Goal: Task Accomplishment & Management: Manage account settings

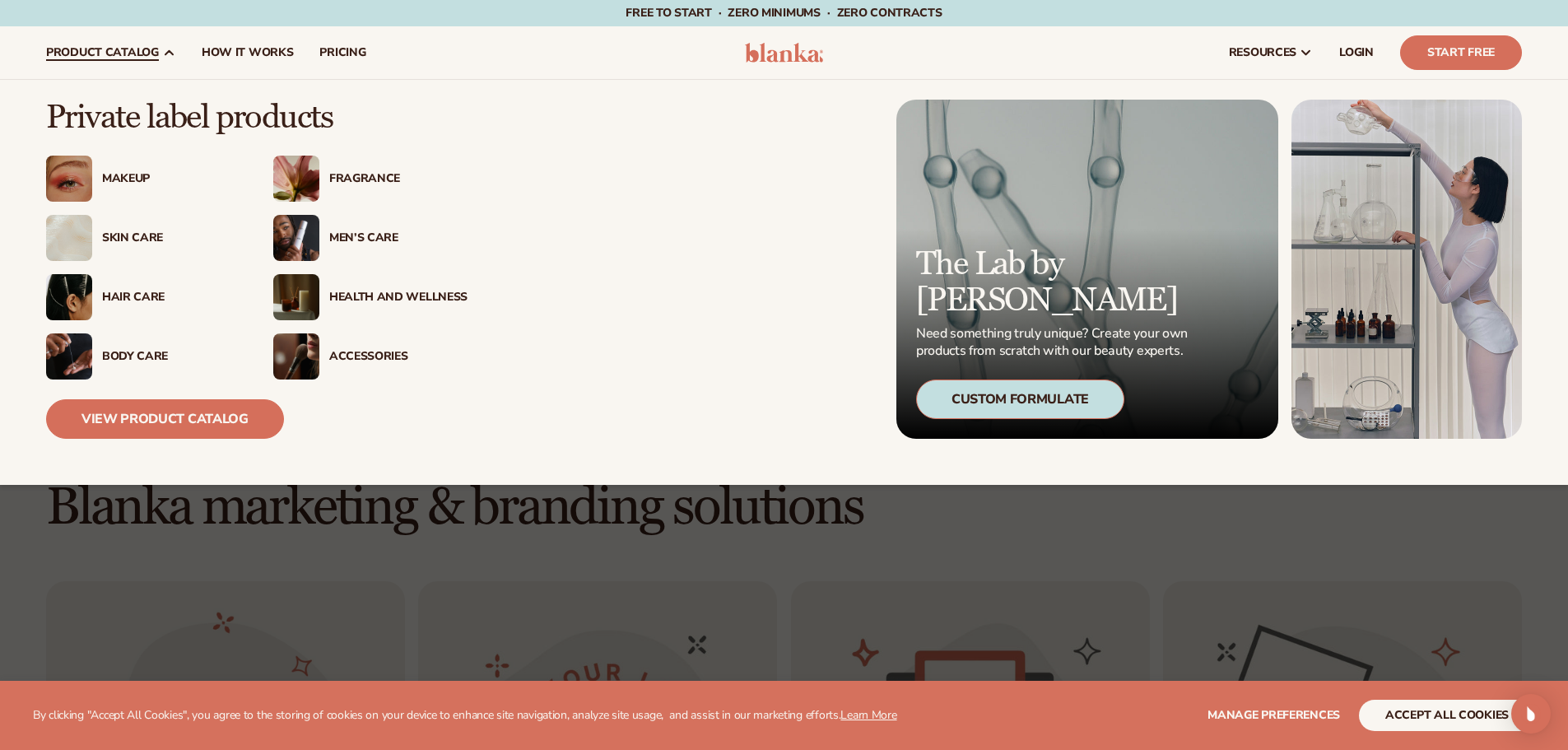
click at [143, 182] on div "Makeup" at bounding box center [171, 179] width 139 height 14
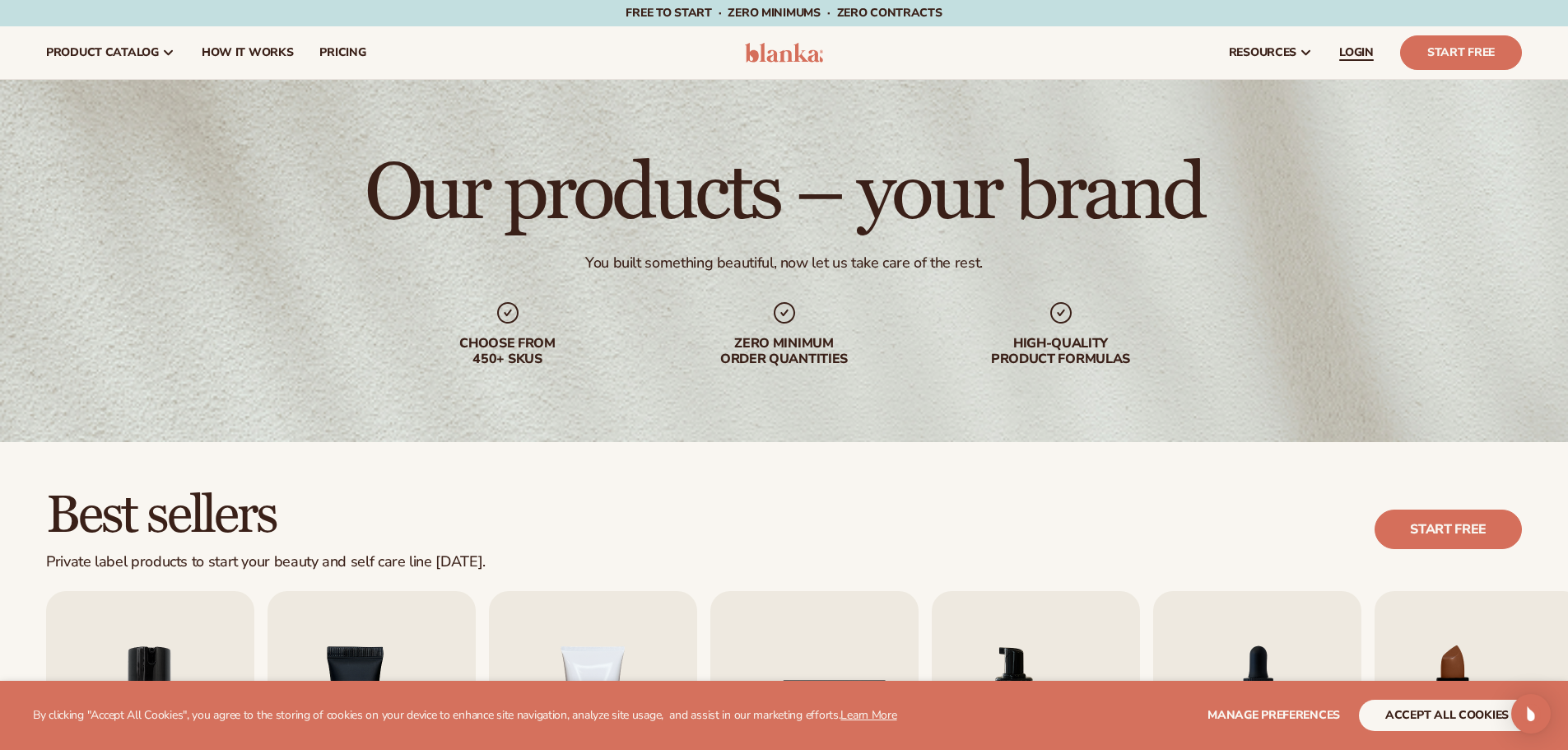
click at [1359, 43] on link "LOGIN" at bounding box center [1356, 52] width 61 height 53
